Goal: Transaction & Acquisition: Purchase product/service

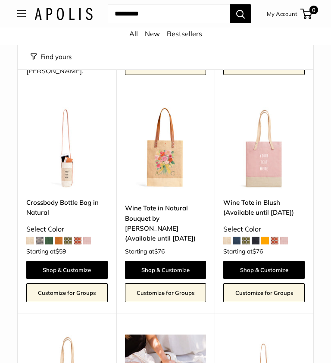
scroll to position [288, 0]
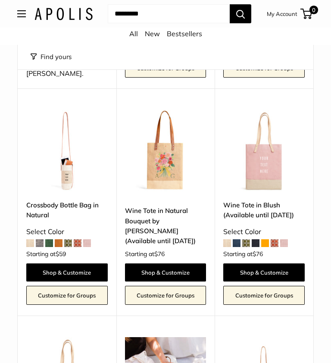
click at [181, 263] on link "Shop & Customize" at bounding box center [165, 272] width 81 height 18
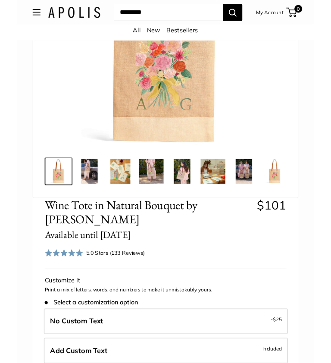
scroll to position [245, 0]
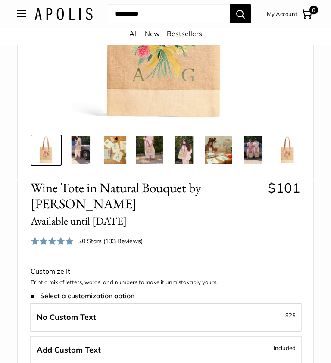
click at [188, 156] on img at bounding box center [184, 150] width 28 height 28
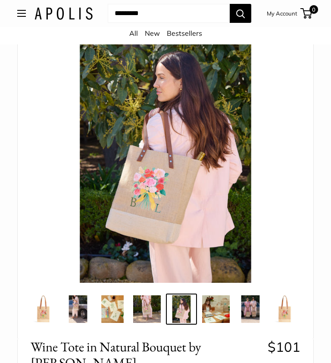
scroll to position [86, 0]
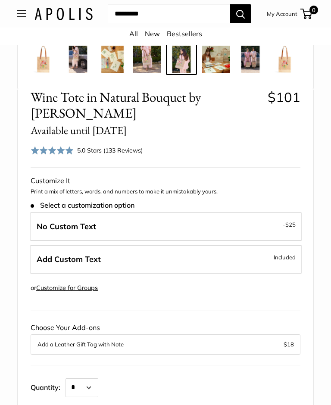
click at [285, 256] on span "Included" at bounding box center [285, 257] width 22 height 10
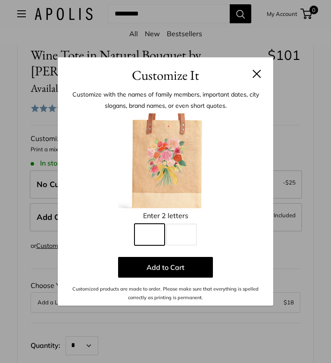
click at [153, 237] on input "Line 1" at bounding box center [150, 235] width 30 height 22
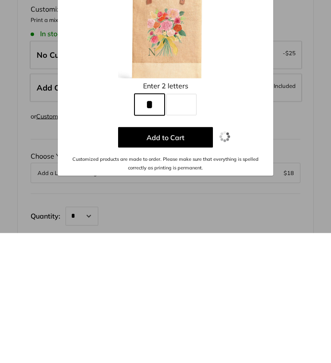
type input "*"
click at [184, 224] on input "Line 2" at bounding box center [181, 235] width 30 height 22
type input "*"
click at [243, 257] on p "Add to Cart" at bounding box center [166, 267] width 190 height 21
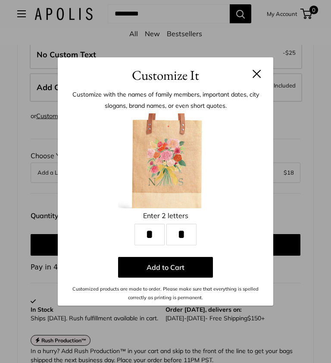
click at [181, 270] on button "Add to Cart" at bounding box center [165, 267] width 95 height 21
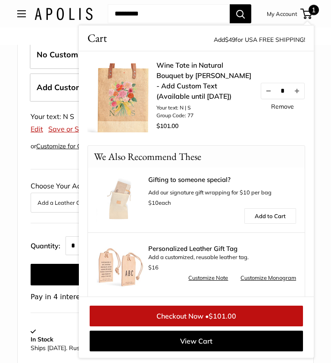
click at [70, 310] on div "Wine Tote in Natural Bouquet by Amy Logsdon Available until Aug 10 $101 Rated 5…" at bounding box center [166, 175] width 296 height 517
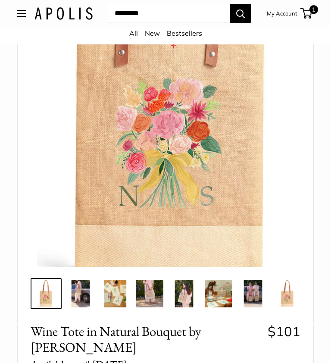
scroll to position [0, 0]
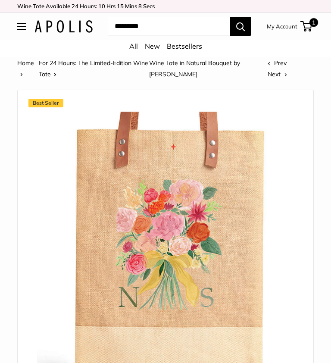
click at [286, 25] on link "My Account" at bounding box center [282, 26] width 31 height 10
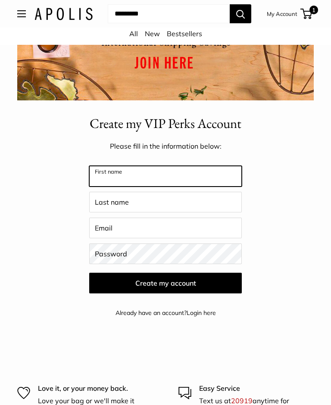
click at [234, 181] on input "First name" at bounding box center [165, 176] width 153 height 21
click at [171, 166] on input "First name" at bounding box center [165, 176] width 153 height 21
click at [213, 173] on input "First name" at bounding box center [165, 176] width 153 height 21
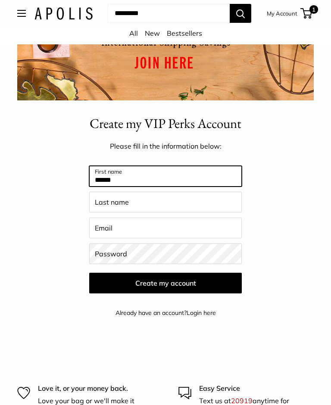
type input "******"
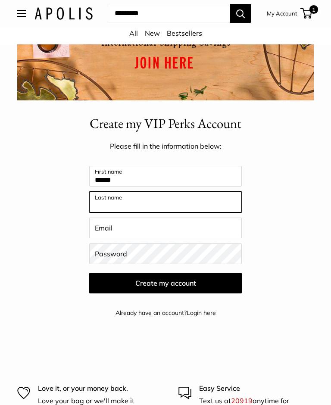
click at [184, 199] on input "Last name" at bounding box center [165, 202] width 153 height 21
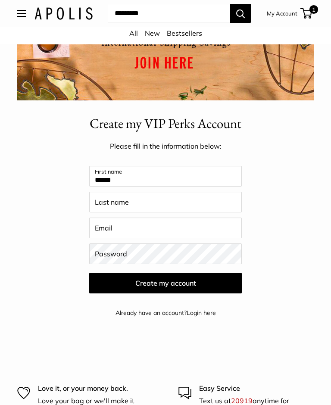
type input "********"
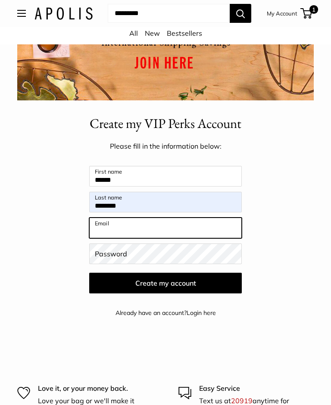
type input "**********"
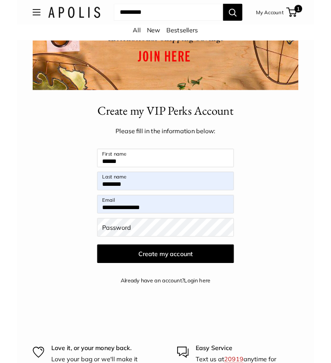
scroll to position [201, 0]
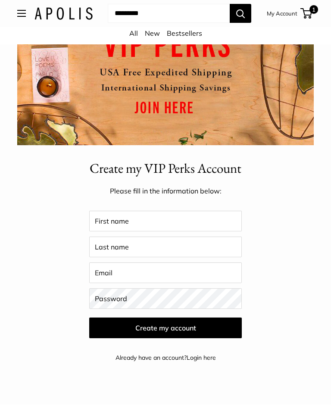
scroll to position [129, 0]
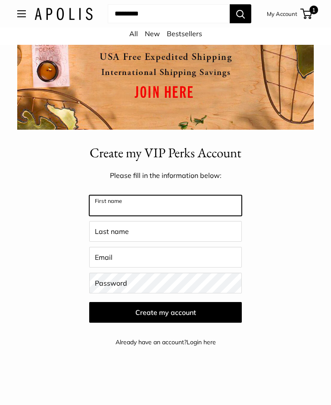
click at [169, 209] on input "First name" at bounding box center [165, 205] width 153 height 21
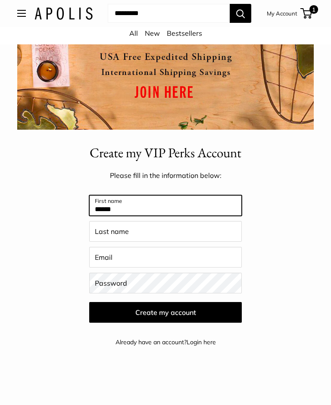
type input "******"
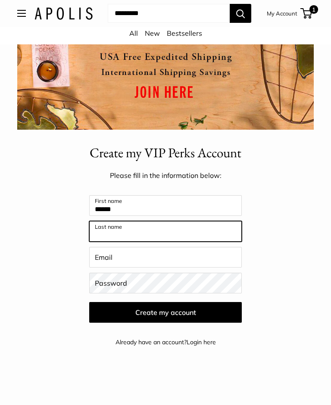
click at [147, 232] on input "Last name" at bounding box center [165, 232] width 153 height 21
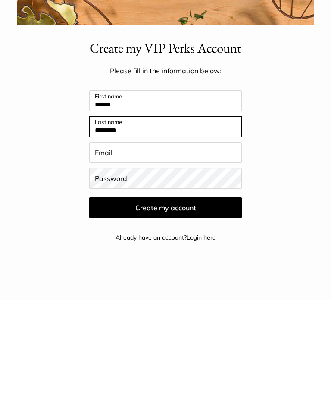
type input "********"
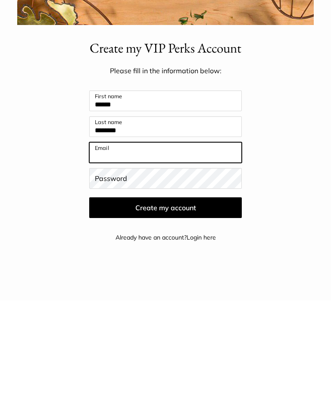
click at [184, 247] on input "Email" at bounding box center [165, 257] width 153 height 21
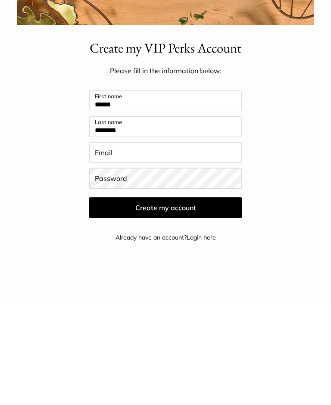
type input "**********"
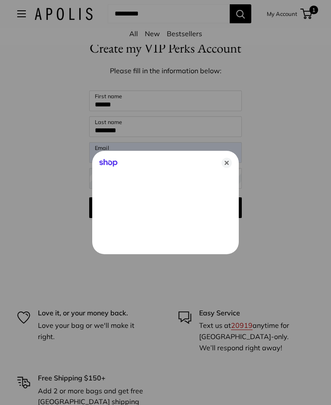
click at [228, 163] on icon "Close" at bounding box center [227, 163] width 10 height 10
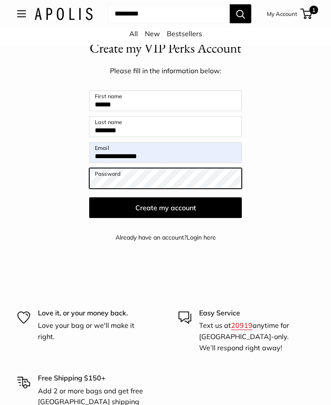
scroll to position [234, 0]
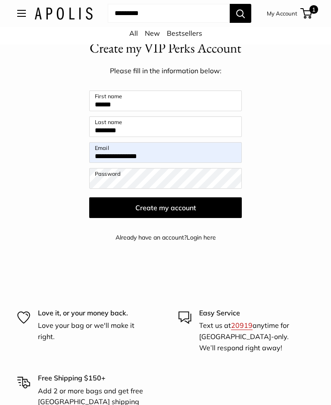
click at [171, 207] on button "Create my account" at bounding box center [165, 208] width 153 height 21
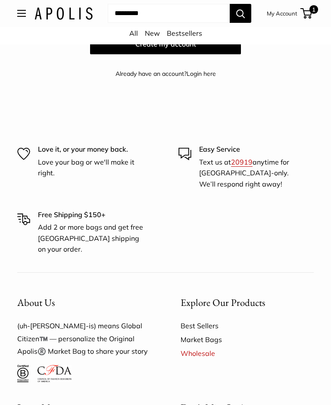
scroll to position [320, 0]
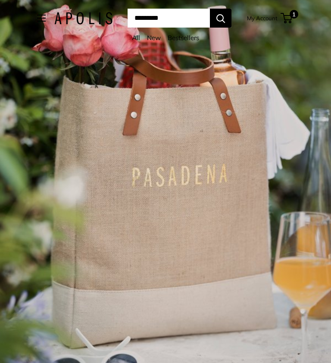
click at [210, 238] on div "2 / 7" at bounding box center [165, 181] width 331 height 363
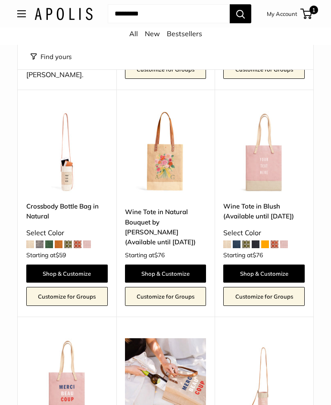
scroll to position [286, 0]
click at [181, 265] on link "Shop & Customize" at bounding box center [165, 274] width 81 height 18
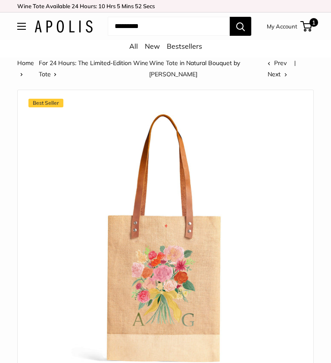
click at [313, 25] on span "1" at bounding box center [314, 22] width 9 height 9
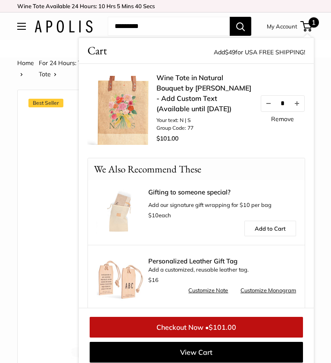
click at [256, 327] on link "Checkout Now • $101.00" at bounding box center [196, 327] width 213 height 21
